Goal: Task Accomplishment & Management: Complete application form

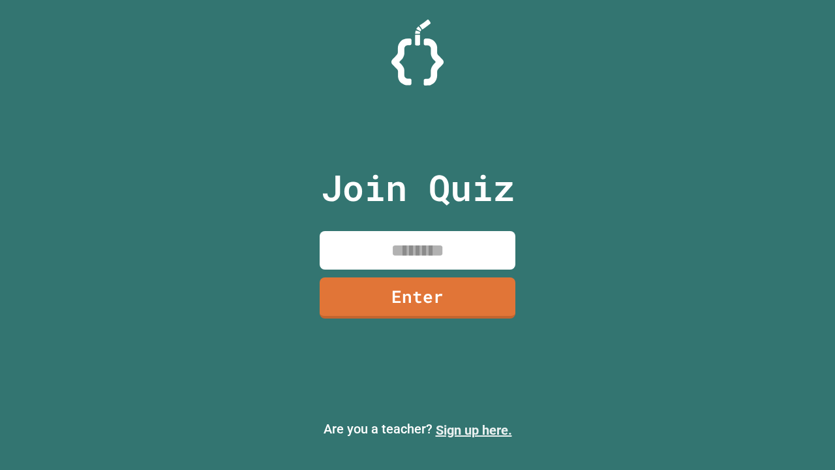
click at [474, 430] on link "Sign up here." at bounding box center [474, 430] width 76 height 16
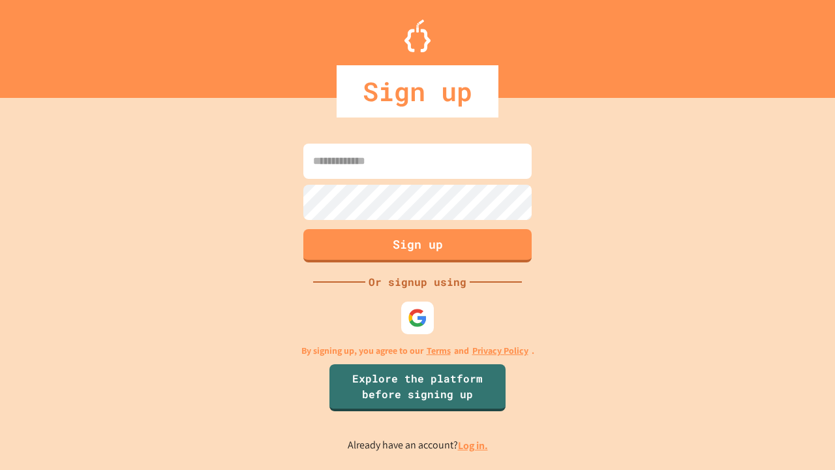
click at [474, 445] on link "Log in." at bounding box center [473, 446] width 30 height 14
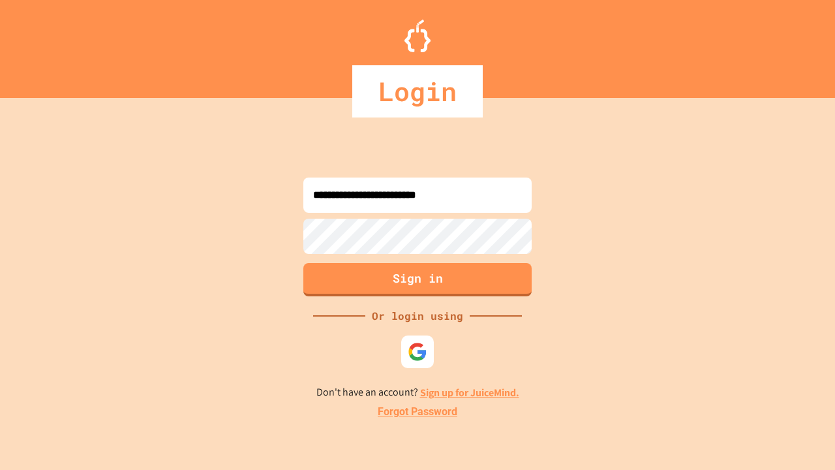
type input "**********"
